Goal: Task Accomplishment & Management: Complete application form

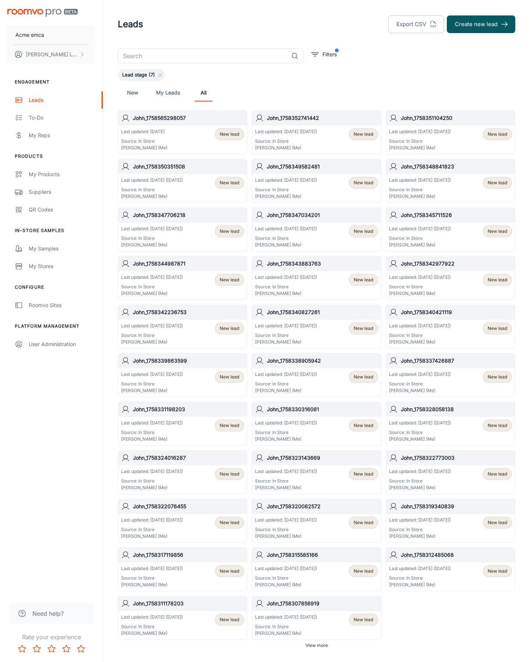
click at [481, 24] on button "Create new lead" at bounding box center [481, 24] width 68 height 18
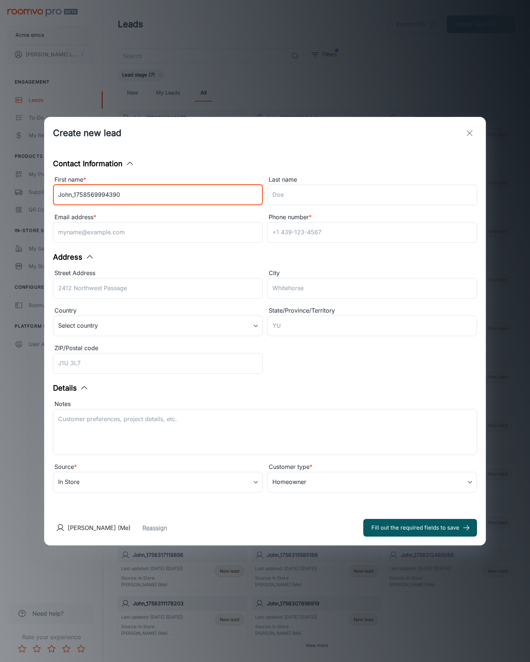
type input "John_1758569994390"
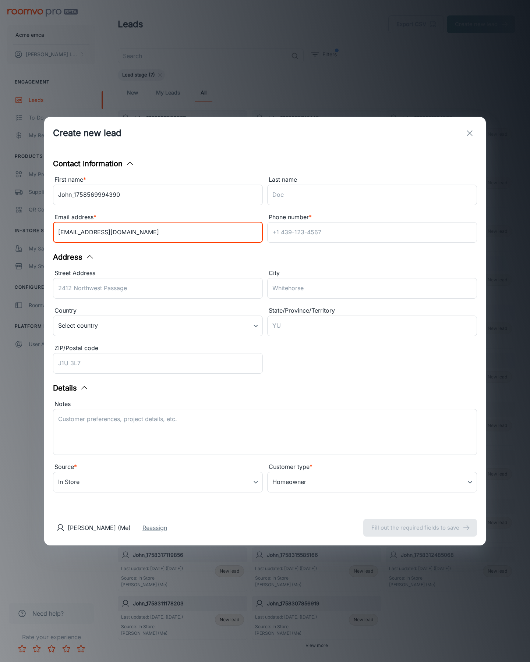
type input "[EMAIL_ADDRESS][DOMAIN_NAME]"
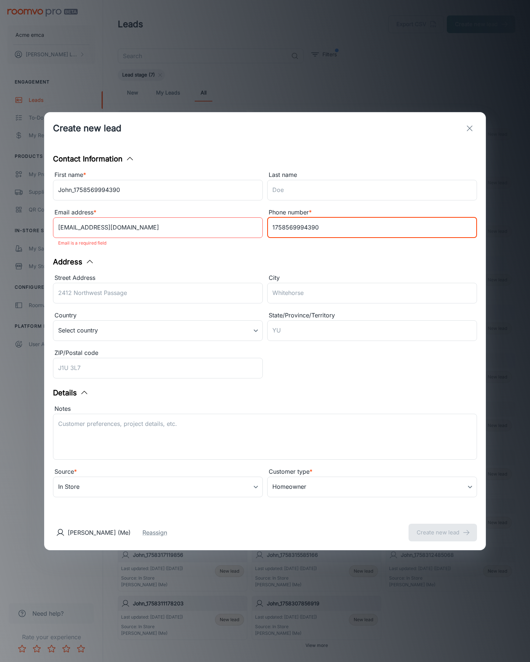
type input "1758569994390"
click at [443, 528] on button "Create new lead" at bounding box center [442, 533] width 68 height 18
